Goal: Find specific fact: Find specific fact

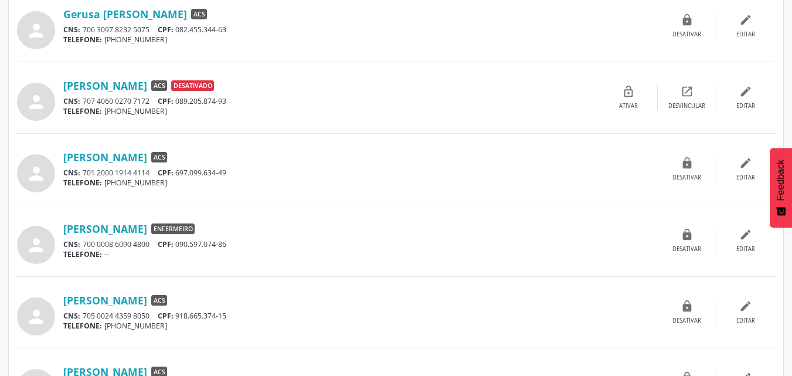
scroll to position [821, 0]
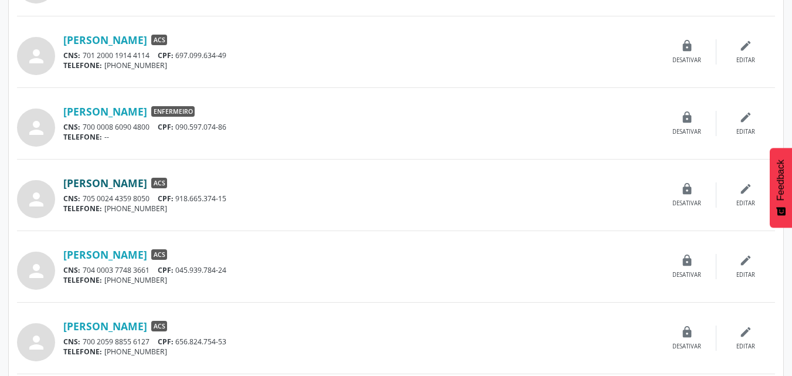
click at [100, 186] on link "[PERSON_NAME]" at bounding box center [105, 182] width 84 height 13
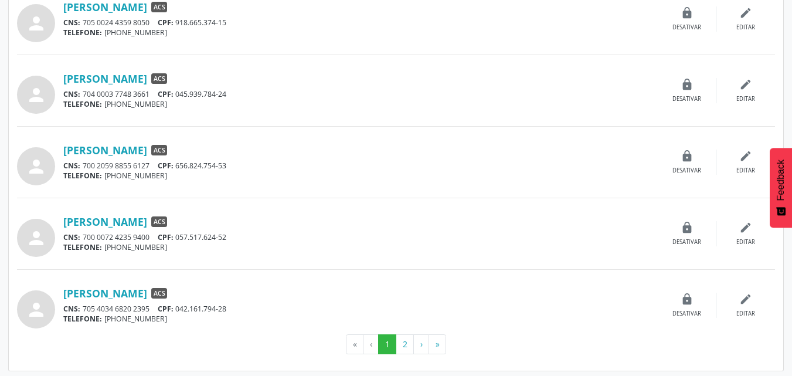
scroll to position [1000, 0]
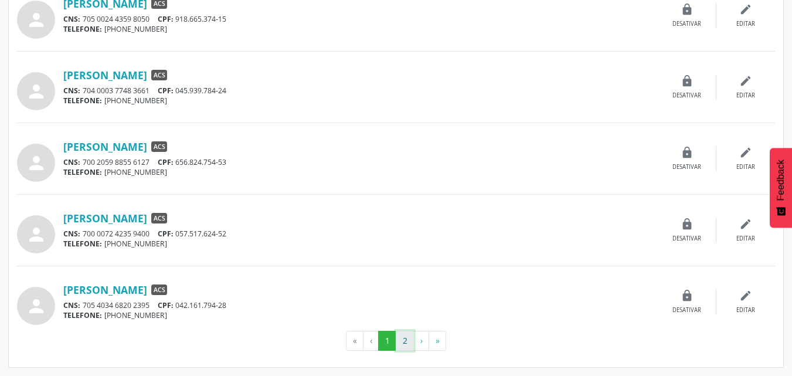
click at [410, 340] on button "2" at bounding box center [405, 341] width 18 height 20
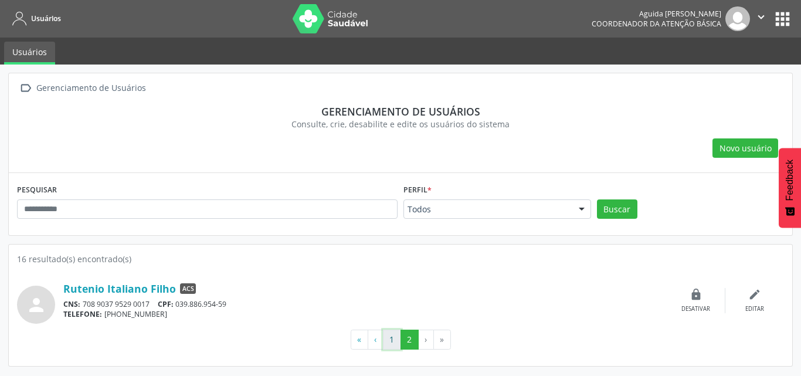
click at [395, 344] on button "1" at bounding box center [392, 340] width 18 height 20
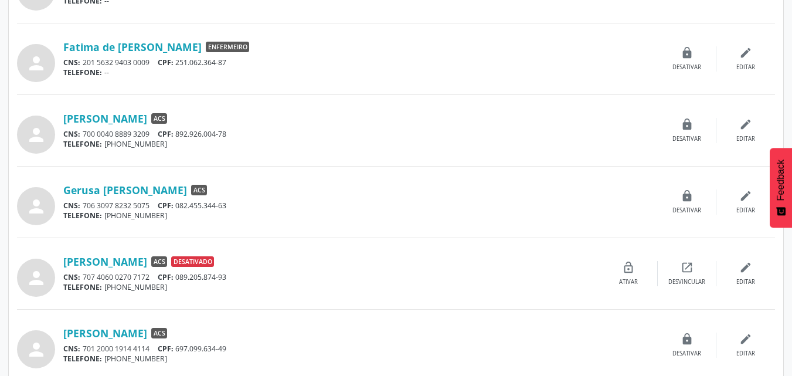
scroll to position [586, 0]
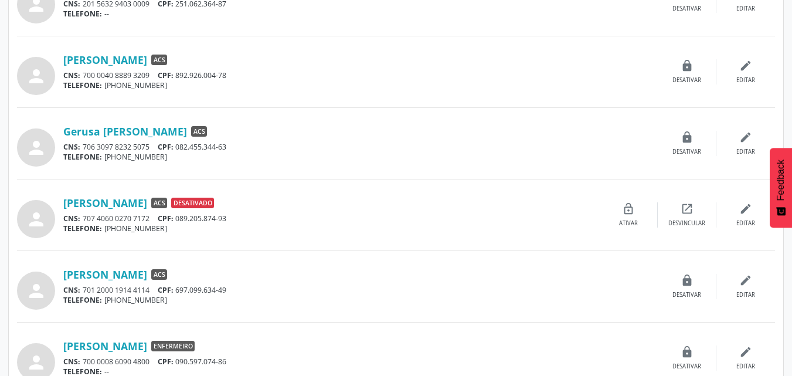
drag, startPoint x: 235, startPoint y: 287, endPoint x: 179, endPoint y: 286, distance: 56.3
click at [179, 288] on div "CNS: 701 2000 1914 4114 CPF: 697.099.634-49" at bounding box center [360, 290] width 595 height 10
copy div "697.099.634-49"
